Goal: Task Accomplishment & Management: Manage account settings

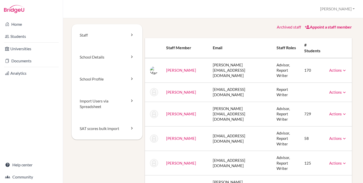
click at [194, 23] on div "Staff School Details School Profile Import Users via Spreadsheet SAT scores bul…" at bounding box center [213, 100] width 300 height 165
click at [22, 23] on link "Home" at bounding box center [31, 24] width 61 height 10
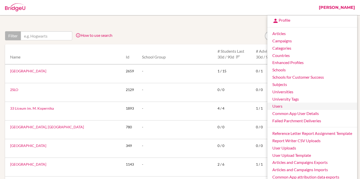
click at [276, 105] on link "Users" at bounding box center [312, 106] width 90 height 7
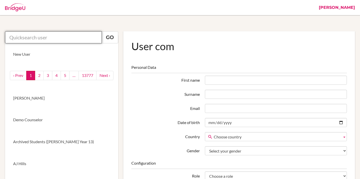
click at [71, 35] on input "text" at bounding box center [53, 37] width 97 height 12
paste input "[PERSON_NAME][EMAIL_ADDRESS][DOMAIN_NAME]"
click at [74, 39] on input "mirna.cheet@aca.edu.kw" at bounding box center [53, 37] width 97 height 12
click at [74, 39] on input "[PERSON_NAME][EMAIL_ADDRESS][DOMAIN_NAME]" at bounding box center [53, 37] width 97 height 12
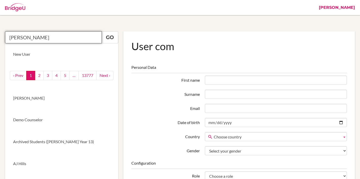
type input "mirna cheet"
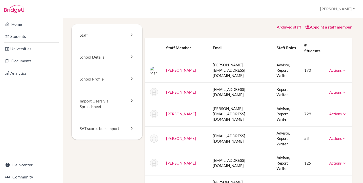
click at [245, 24] on div "Staff School Details School Profile Import Users via Spreadsheet SAT scores bul…" at bounding box center [213, 100] width 300 height 165
click at [325, 28] on link "Appoint a staff member" at bounding box center [328, 26] width 47 height 5
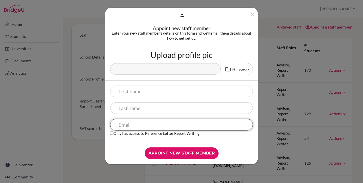
click at [136, 126] on input "text" at bounding box center [181, 125] width 143 height 12
paste input "mirna.cheet@aca.edu.kw"
type input "mirna.cheet@aca.edu.kw"
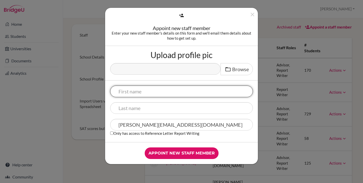
click at [142, 89] on input "text" at bounding box center [181, 92] width 143 height 12
type input "Mirna"
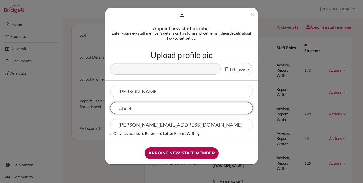
type input "Cheet"
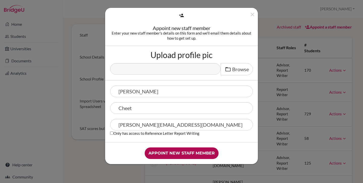
click at [168, 152] on input "Appoint new staff member" at bounding box center [182, 153] width 74 height 12
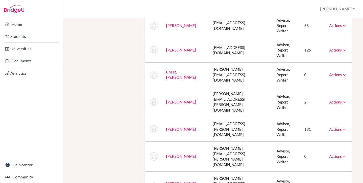
scroll to position [143, 0]
click at [108, 68] on div "Staff School Details School Profile Import Users via Spreadsheet SAT scores bul…" at bounding box center [213, 65] width 283 height 369
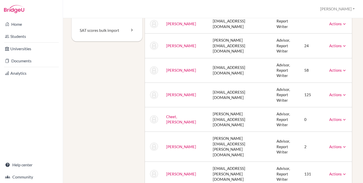
scroll to position [95, 0]
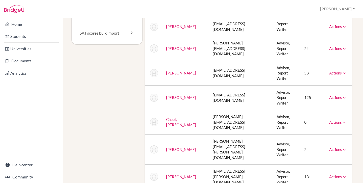
click at [222, 85] on td "[EMAIL_ADDRESS][DOMAIN_NAME]" at bounding box center [241, 97] width 64 height 24
click at [222, 85] on td "ed.boudiab@aca.edu.kw" at bounding box center [241, 97] width 64 height 24
click at [232, 85] on td "ed.boudiab@aca.edu.kw" at bounding box center [241, 97] width 64 height 24
click at [223, 85] on td "ed.boudiab@aca.edu.kw" at bounding box center [241, 97] width 64 height 24
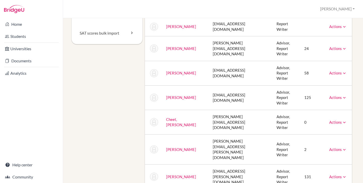
click at [337, 95] on link "Actions" at bounding box center [339, 97] width 18 height 5
click at [326, 110] on link "Reset Password" at bounding box center [325, 113] width 43 height 7
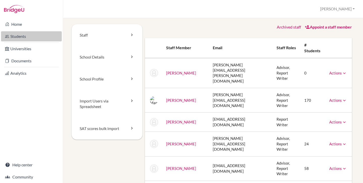
click at [26, 36] on link "Students" at bounding box center [31, 36] width 61 height 10
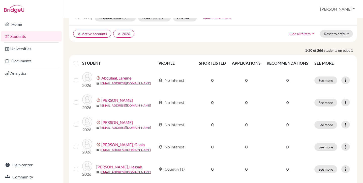
scroll to position [39, 0]
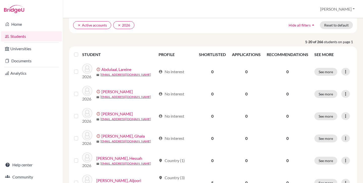
click at [80, 51] on label at bounding box center [80, 51] width 0 height 0
click at [0, 0] on input "checkbox" at bounding box center [0, 0] width 0 height 0
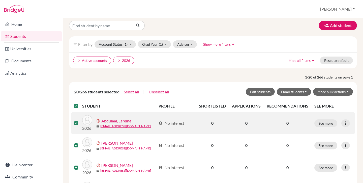
scroll to position [0, 0]
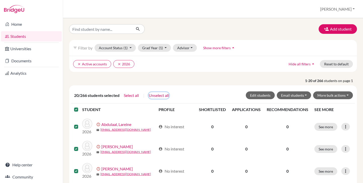
click at [162, 96] on button "Unselect all" at bounding box center [159, 95] width 21 height 7
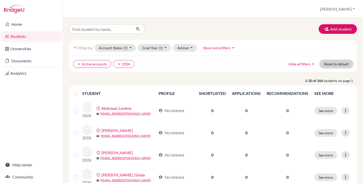
click at [326, 66] on button "Reset to default" at bounding box center [336, 64] width 33 height 8
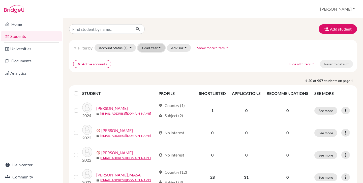
click at [147, 46] on button "Grad Year" at bounding box center [151, 48] width 27 height 8
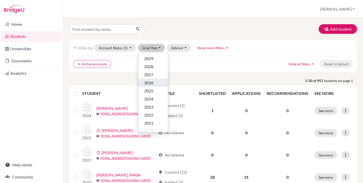
click at [155, 81] on div "2026" at bounding box center [153, 83] width 18 height 6
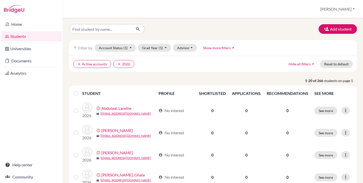
click at [80, 90] on label at bounding box center [80, 90] width 0 height 0
click at [0, 0] on input "checkbox" at bounding box center [0, 0] width 0 height 0
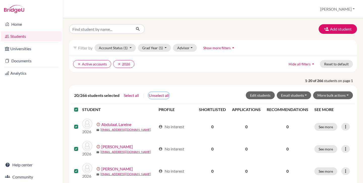
click at [158, 95] on button "Unselect all" at bounding box center [159, 95] width 21 height 7
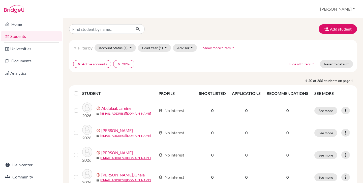
click at [171, 80] on p "1-20 of 266 students on page 1" at bounding box center [213, 80] width 296 height 5
click at [343, 9] on button "[PERSON_NAME]" at bounding box center [337, 9] width 39 height 10
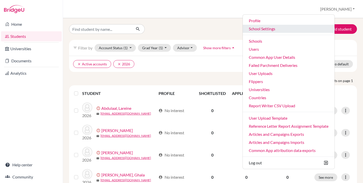
click at [293, 29] on link "School Settings" at bounding box center [289, 29] width 92 height 8
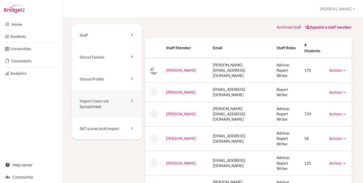
click at [111, 110] on link "Import Users via Spreadsheet" at bounding box center [107, 104] width 71 height 28
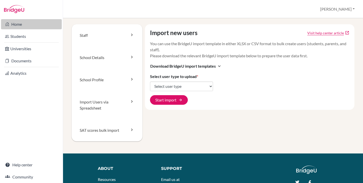
click at [24, 21] on link "Home" at bounding box center [31, 24] width 61 height 10
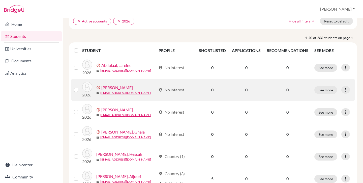
scroll to position [44, 0]
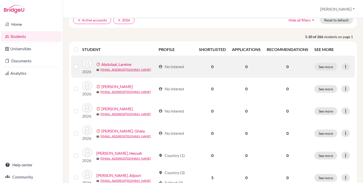
click at [80, 64] on label at bounding box center [80, 64] width 0 height 0
click at [0, 0] on input "checkbox" at bounding box center [0, 0] width 0 height 0
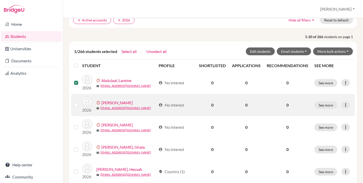
click at [80, 102] on label at bounding box center [80, 102] width 0 height 0
click at [0, 0] on input "checkbox" at bounding box center [0, 0] width 0 height 0
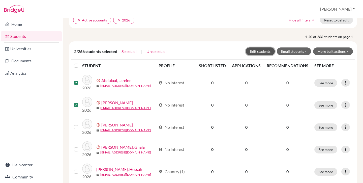
click at [261, 49] on button "Edit students" at bounding box center [260, 51] width 29 height 8
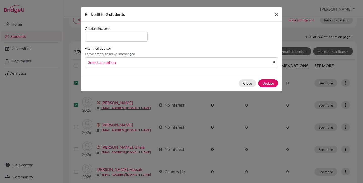
click at [276, 14] on span "×" at bounding box center [277, 14] width 4 height 7
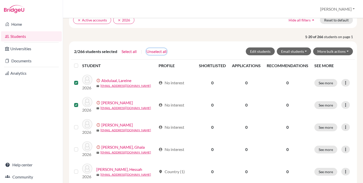
click at [159, 52] on button "Unselect all" at bounding box center [156, 51] width 21 height 7
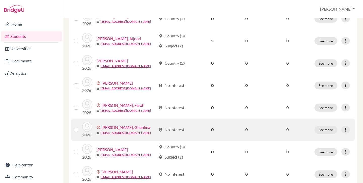
scroll to position [0, 0]
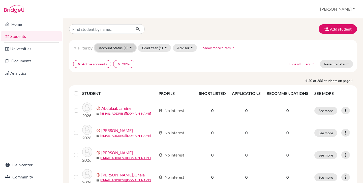
click at [115, 44] on button "Account Status (1)" at bounding box center [115, 48] width 41 height 8
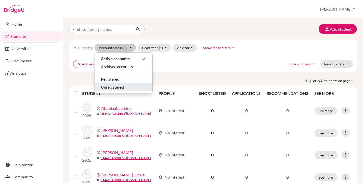
click at [120, 89] on span "Unregistered" at bounding box center [112, 87] width 23 height 6
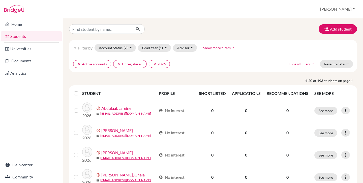
click at [80, 90] on label at bounding box center [80, 90] width 0 height 0
click at [0, 0] on input "checkbox" at bounding box center [0, 0] width 0 height 0
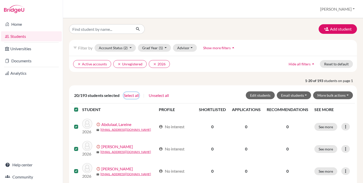
click at [129, 95] on button "Select all" at bounding box center [132, 95] width 16 height 7
click at [329, 93] on button "More bulk actions" at bounding box center [333, 95] width 40 height 8
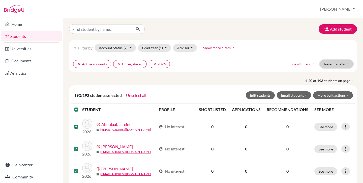
click at [335, 64] on button "Reset to default" at bounding box center [336, 64] width 33 height 8
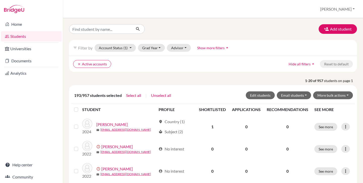
click at [187, 69] on div "clear Active accounts Hide all filters arrow_drop_up Reset to default" at bounding box center [213, 64] width 288 height 16
click at [166, 95] on button "Unselect all" at bounding box center [161, 95] width 21 height 7
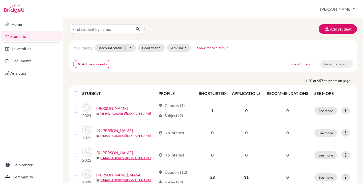
click at [137, 49] on div "filter_list Filter by Account Status (1) Active accounts done Archived accounts…" at bounding box center [213, 48] width 288 height 16
click at [116, 45] on button "Account Status (1)" at bounding box center [115, 48] width 41 height 8
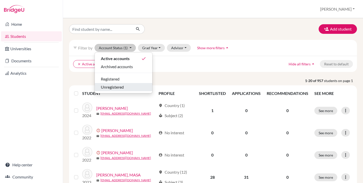
click at [118, 86] on span "Unregistered" at bounding box center [112, 87] width 23 height 6
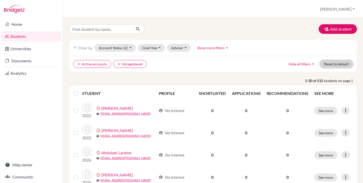
click at [339, 65] on button "Reset to default" at bounding box center [336, 64] width 33 height 8
